Goal: Information Seeking & Learning: Learn about a topic

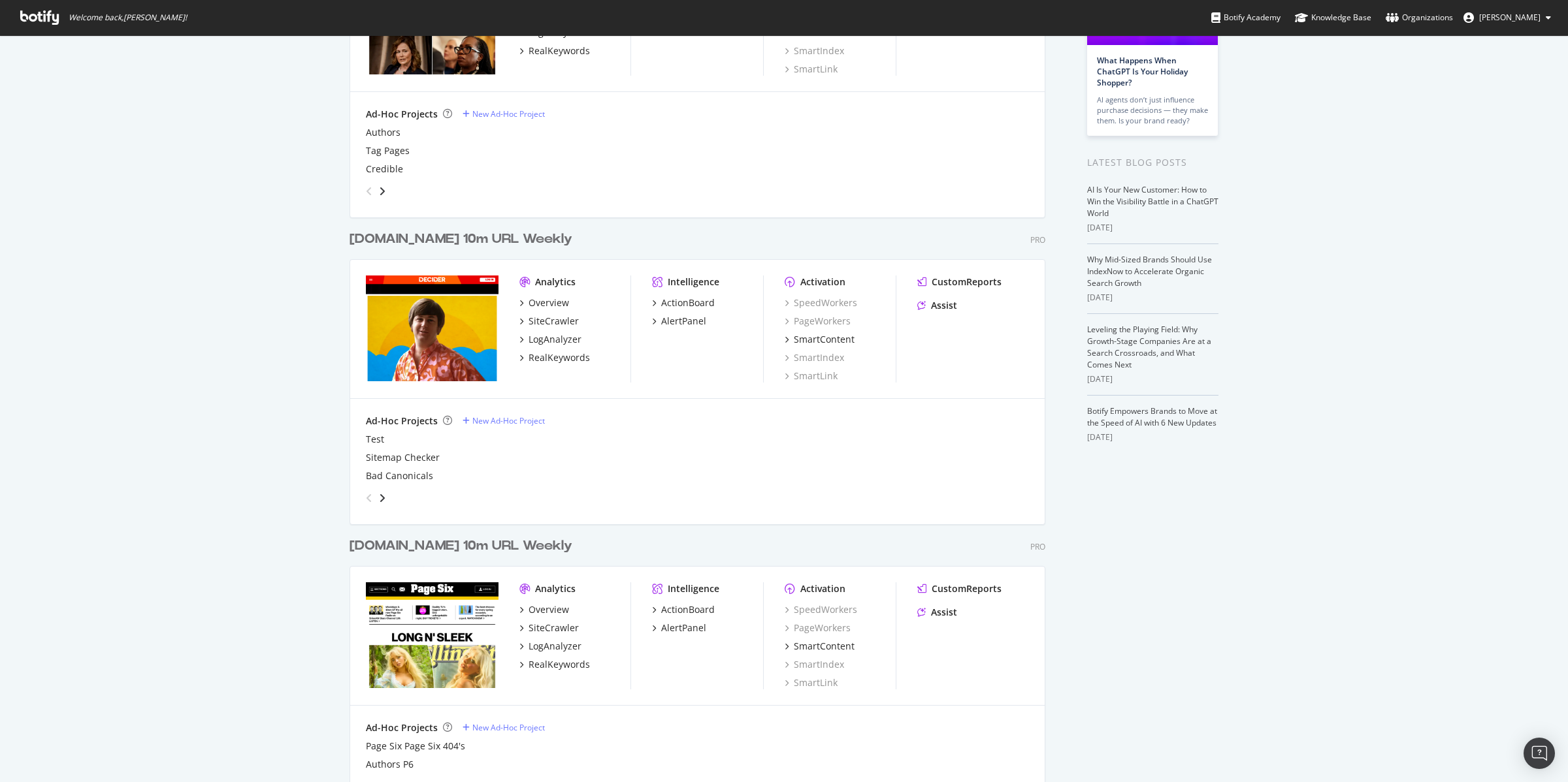
scroll to position [259, 0]
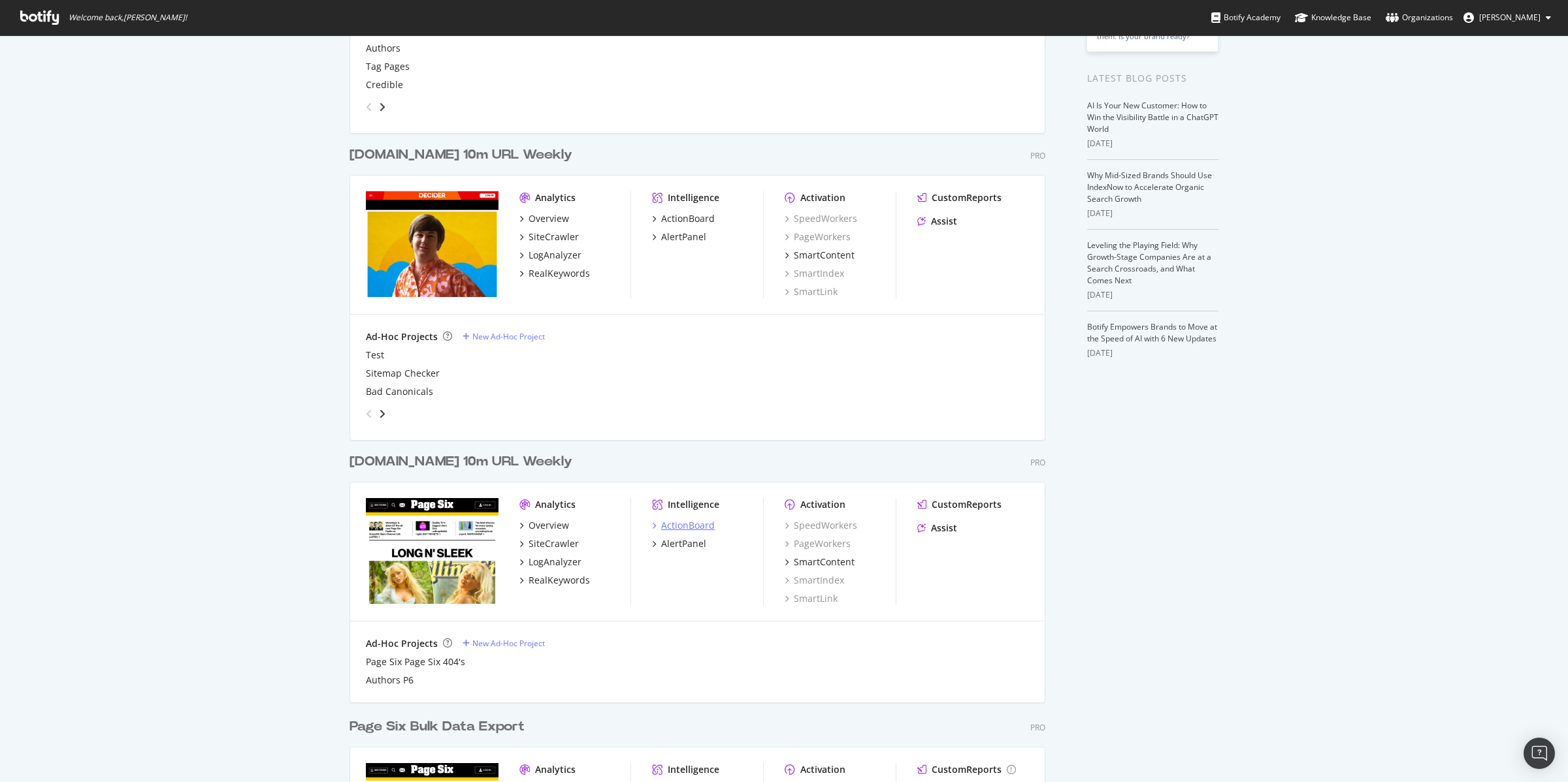
click at [669, 524] on div "ActionBoard" at bounding box center [688, 526] width 54 height 13
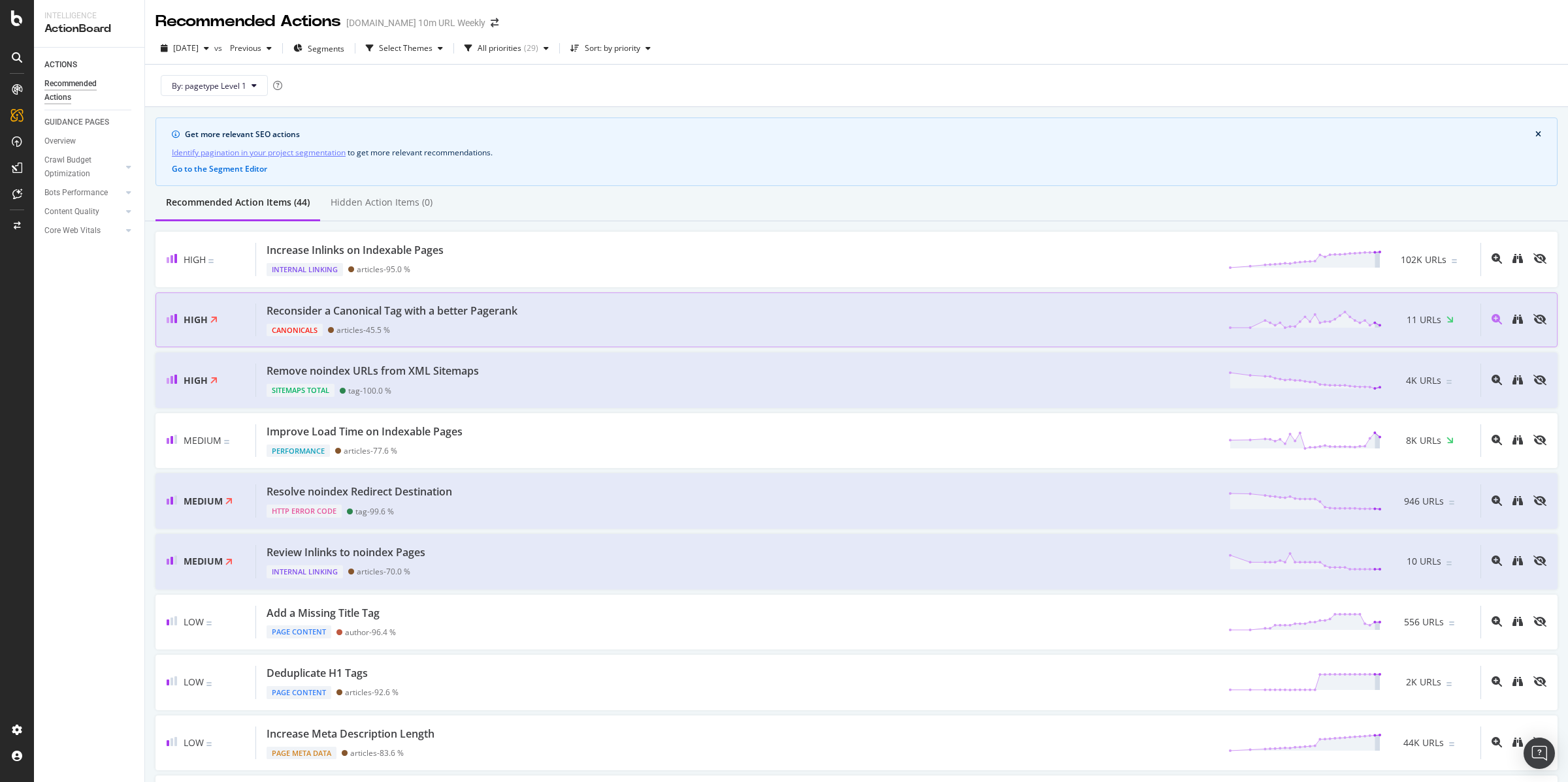
click at [471, 313] on div "Reconsider a Canonical Tag with a better Pagerank" at bounding box center [392, 311] width 251 height 15
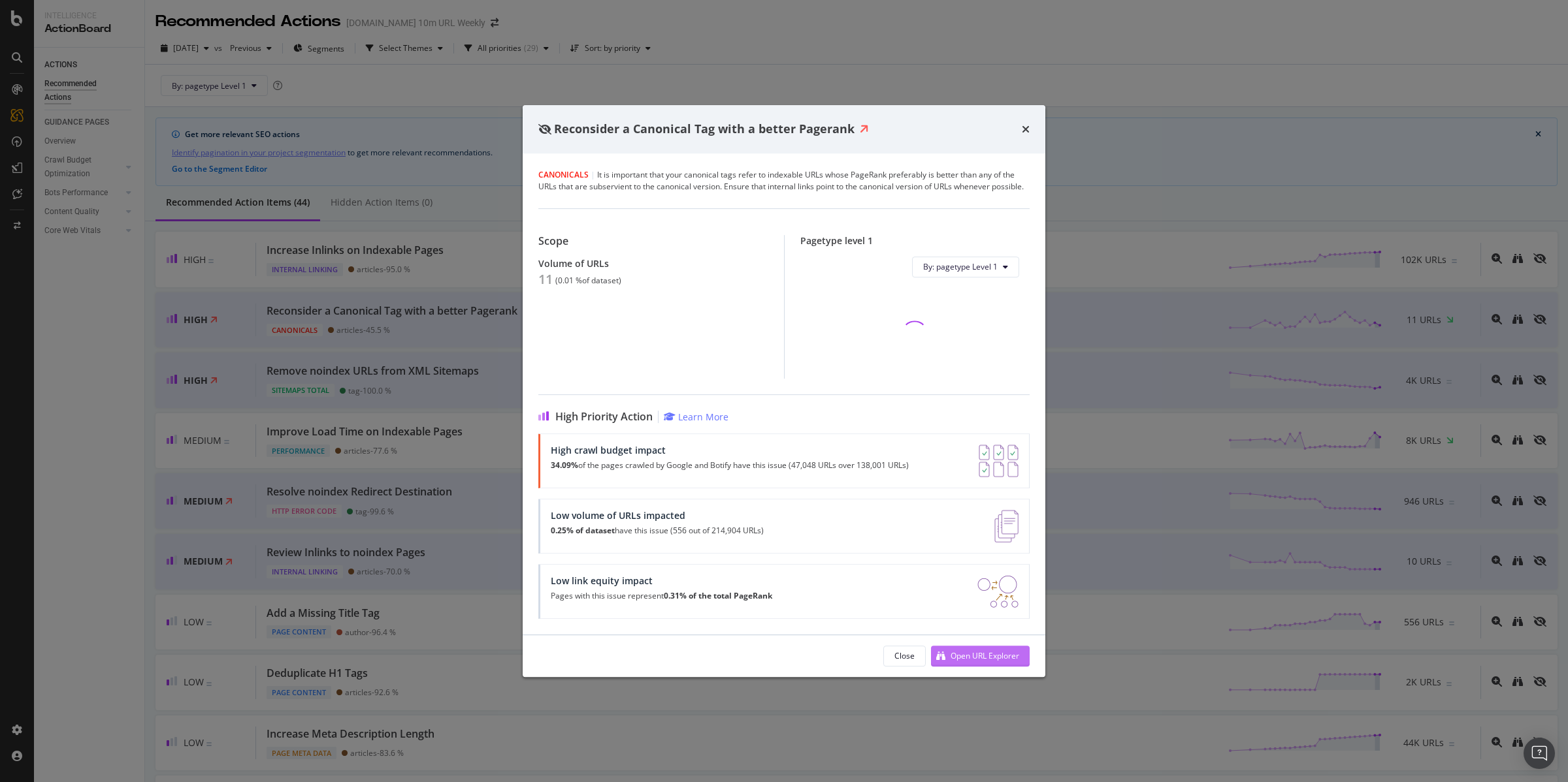
click at [977, 652] on div "Open URL Explorer" at bounding box center [984, 656] width 68 height 11
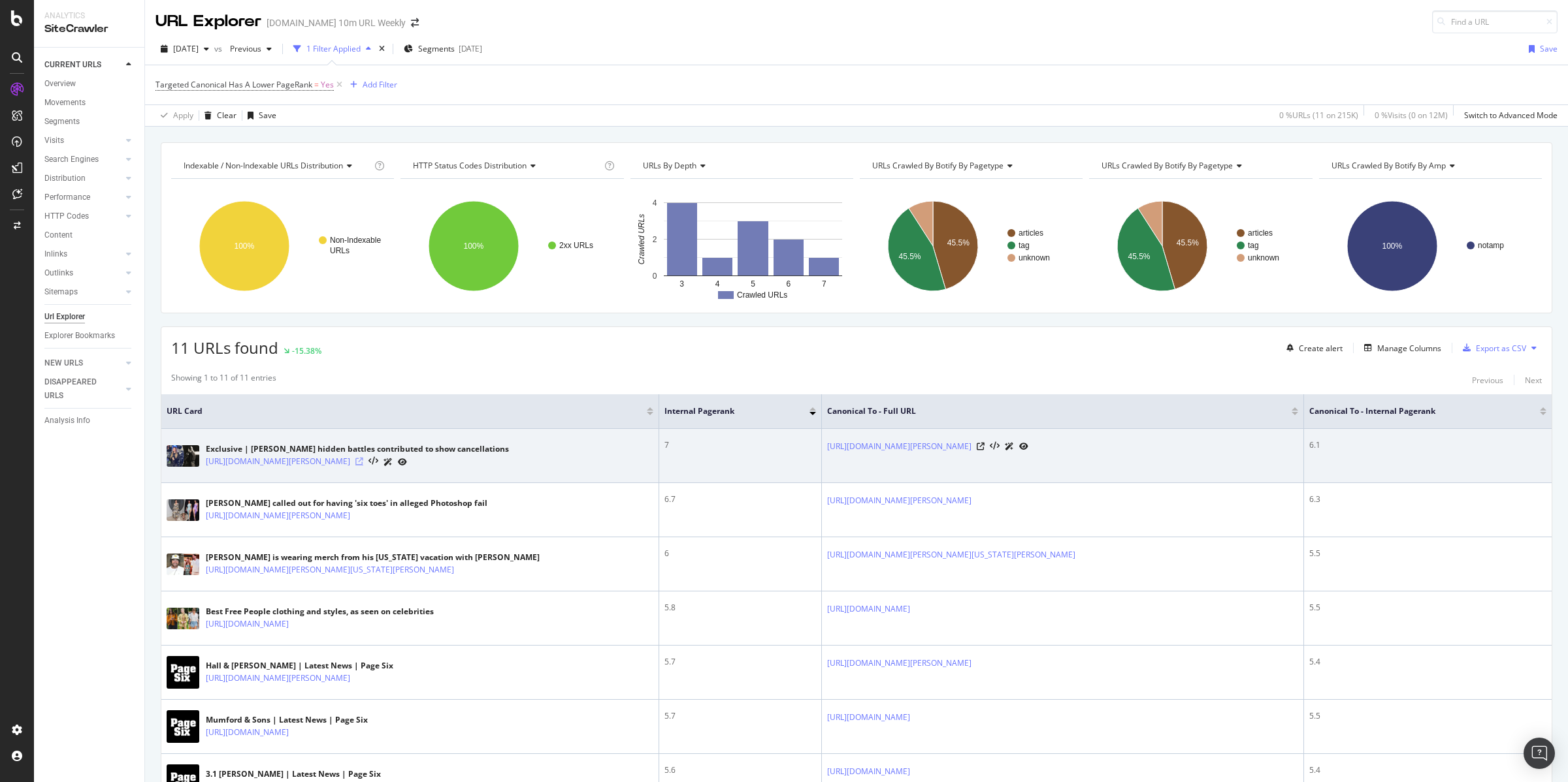
click at [363, 465] on icon at bounding box center [359, 461] width 8 height 8
